Goal: Task Accomplishment & Management: Use online tool/utility

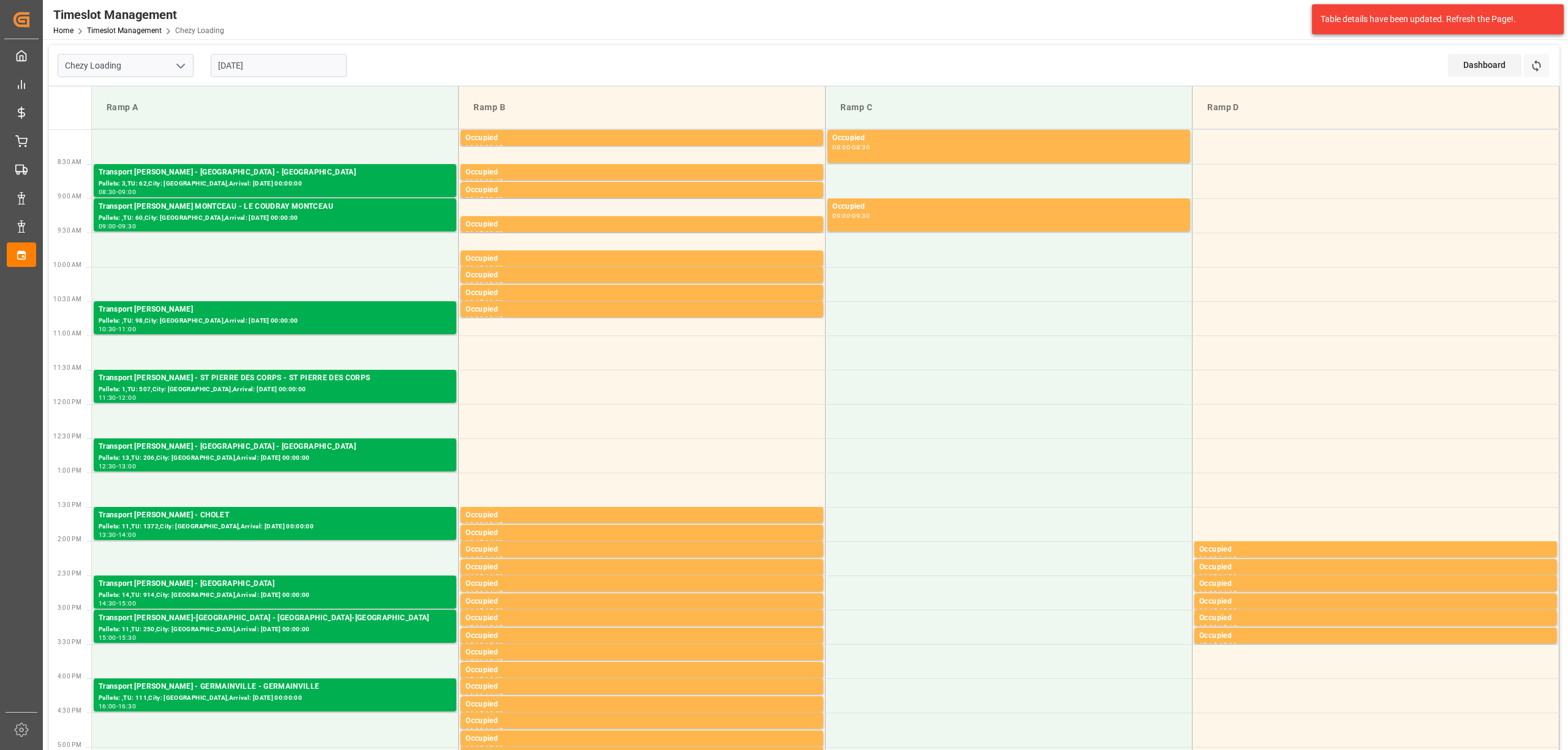
click at [1139, 25] on div "Timeslot Management Home Timeslot Management Chezy Loading Melitta Europa GmbH …" at bounding box center [800, 19] width 1533 height 39
